Goal: Obtain resource: Obtain resource

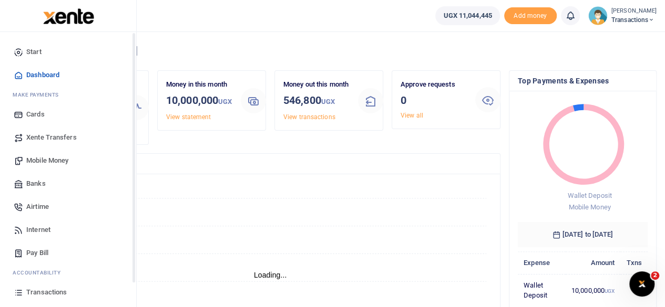
scroll to position [67, 0]
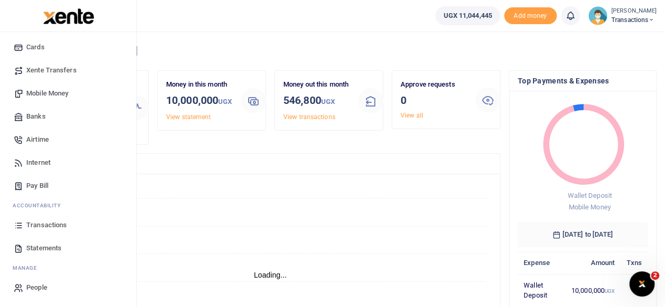
click at [36, 226] on span "Transactions" at bounding box center [46, 225] width 40 height 11
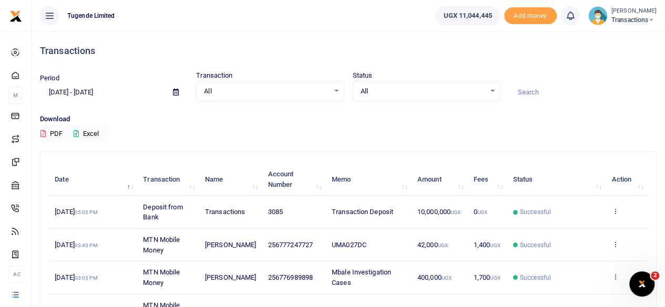
click at [550, 95] on input at bounding box center [583, 93] width 148 height 18
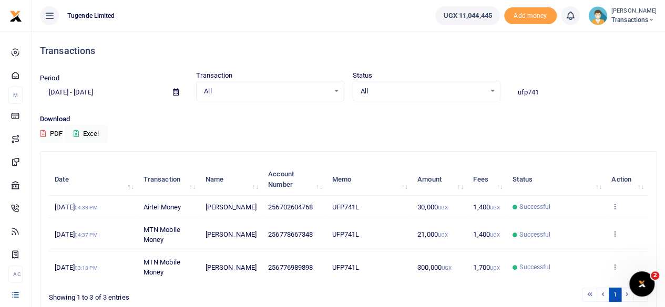
scroll to position [57, 0]
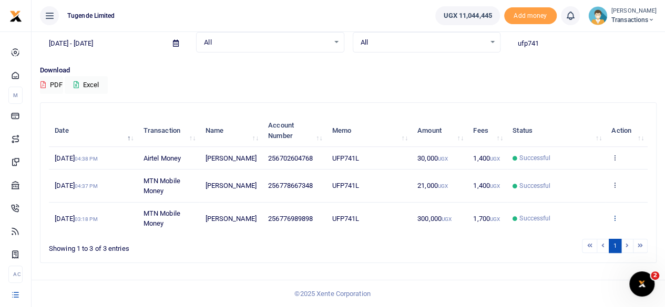
type input "ufp741"
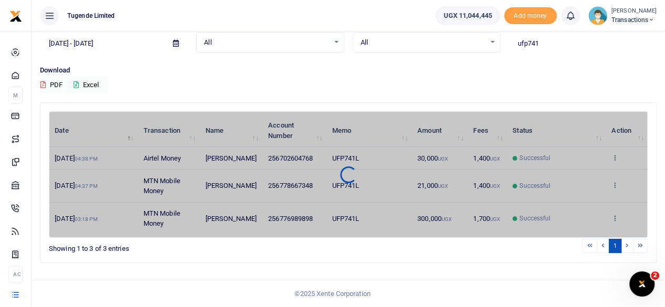
click at [615, 216] on div "Date Transaction Name Account Number Memo Amount Fees Status Action [DATE] 04:3…" at bounding box center [348, 174] width 599 height 127
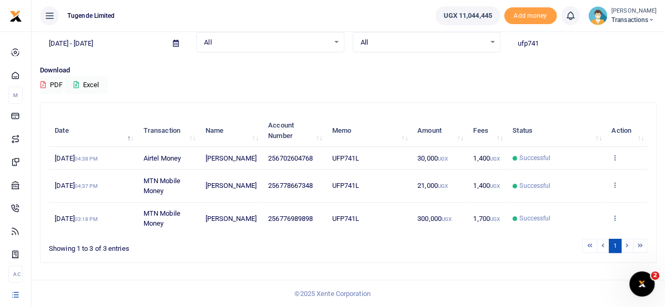
click at [616, 222] on icon at bounding box center [614, 217] width 7 height 7
click at [567, 181] on link "View details" at bounding box center [576, 177] width 83 height 15
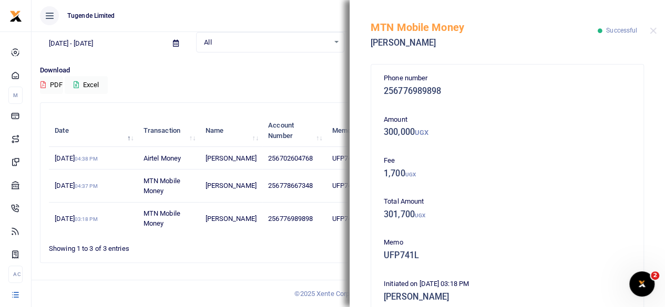
scroll to position [251, 0]
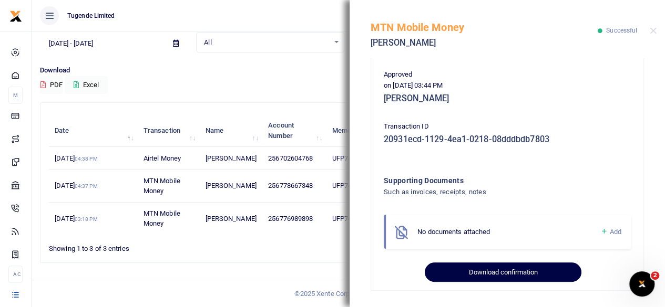
click at [501, 274] on button "Download confirmation" at bounding box center [503, 273] width 156 height 20
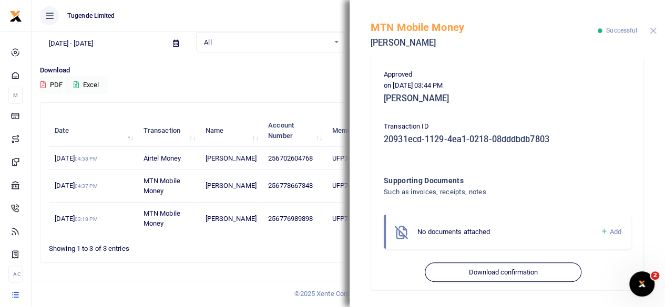
click at [652, 30] on button "Close" at bounding box center [653, 30] width 7 height 7
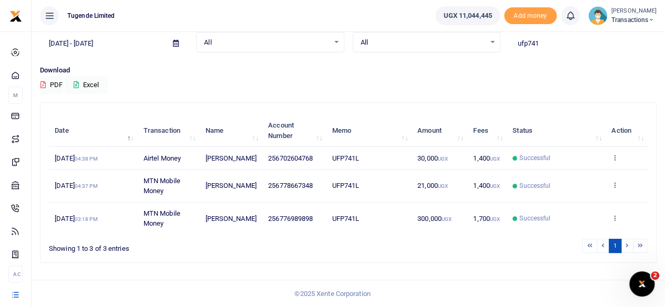
click at [614, 190] on link at bounding box center [614, 186] width 7 height 8
click at [564, 206] on link "View details" at bounding box center [576, 213] width 83 height 15
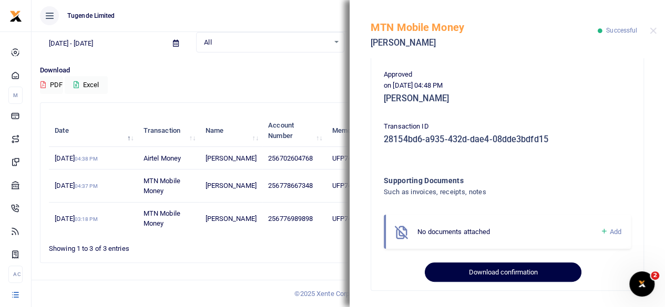
click at [495, 276] on button "Download confirmation" at bounding box center [503, 273] width 156 height 20
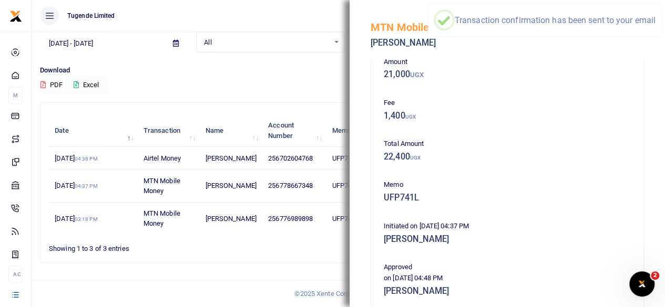
scroll to position [59, 0]
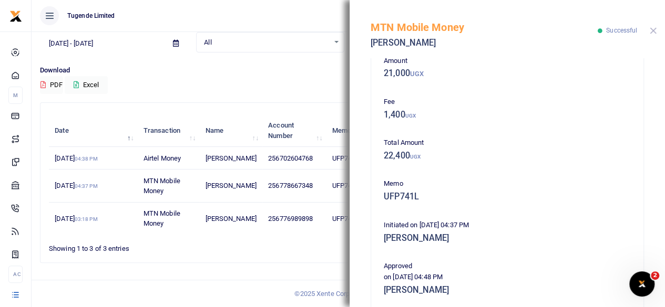
click at [654, 32] on button "Close" at bounding box center [653, 30] width 7 height 7
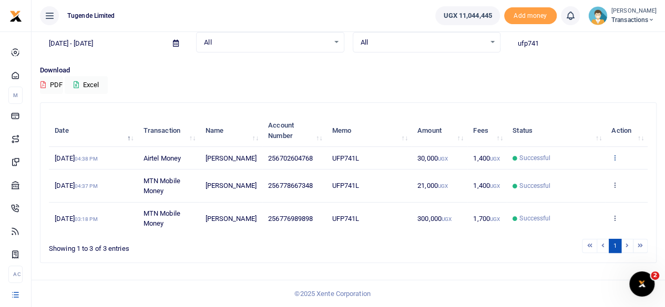
click at [614, 154] on icon at bounding box center [614, 157] width 7 height 7
click at [567, 173] on link "View details" at bounding box center [576, 180] width 83 height 15
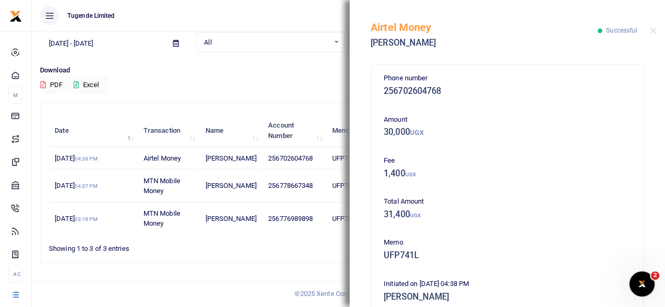
scroll to position [251, 0]
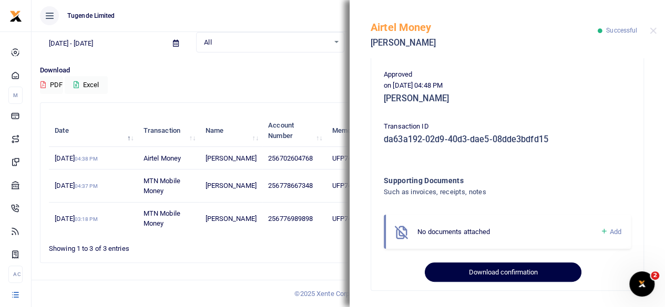
click at [490, 267] on button "Download confirmation" at bounding box center [503, 273] width 156 height 20
